Goal: Book appointment/travel/reservation

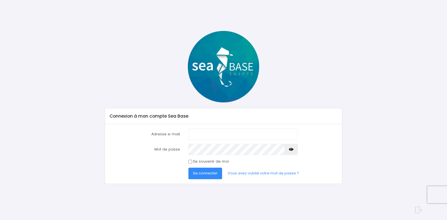
type input "thierry.freismuth@free.fr"
click at [211, 172] on span "Se connecter" at bounding box center [205, 172] width 25 height 5
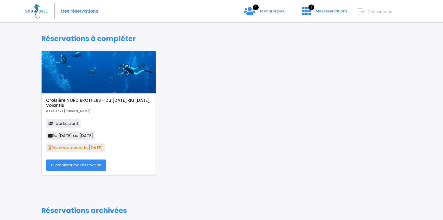
click at [96, 163] on link "Compléter ma réservation" at bounding box center [76, 164] width 60 height 11
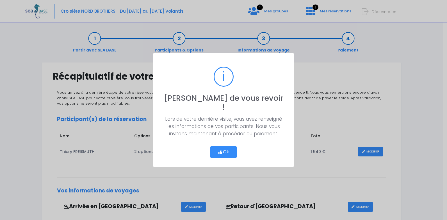
click at [221, 152] on icon "button" at bounding box center [220, 152] width 5 height 0
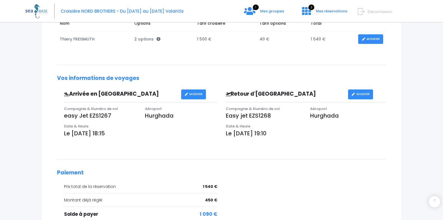
scroll to position [175, 0]
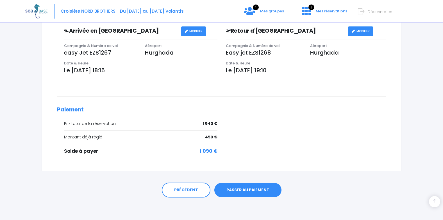
click at [261, 189] on link "PASSER AU PAIEMENT" at bounding box center [247, 190] width 67 height 15
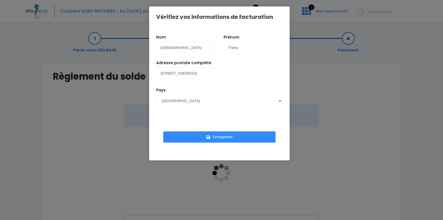
click at [244, 135] on button "Enregistrer" at bounding box center [219, 136] width 112 height 11
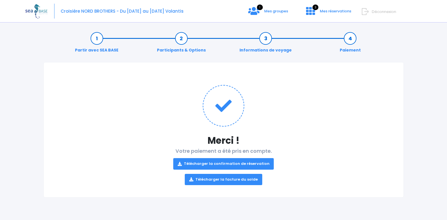
drag, startPoint x: 247, startPoint y: 162, endPoint x: 218, endPoint y: 162, distance: 29.0
click at [218, 162] on link "Télécharger la confirmation de réservation" at bounding box center [223, 163] width 101 height 11
click at [218, 180] on link "Télécharger la facture du solde" at bounding box center [224, 179] width 78 height 11
click at [254, 9] on icon at bounding box center [253, 10] width 11 height 9
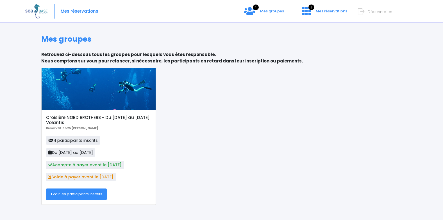
click at [65, 193] on link "Voir les participants inscrits" at bounding box center [76, 193] width 61 height 11
